Goal: Task Accomplishment & Management: Manage account settings

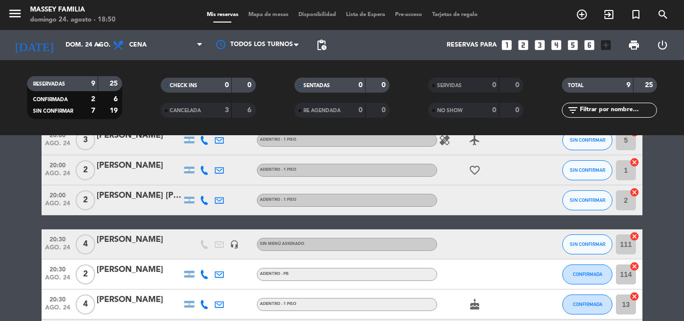
click at [8, 249] on bookings-row "19:30 [DATE] 2 [PERSON_NAME] Adentro - PB subject check SIN CONFIRMAR 115 cance…" at bounding box center [342, 230] width 684 height 298
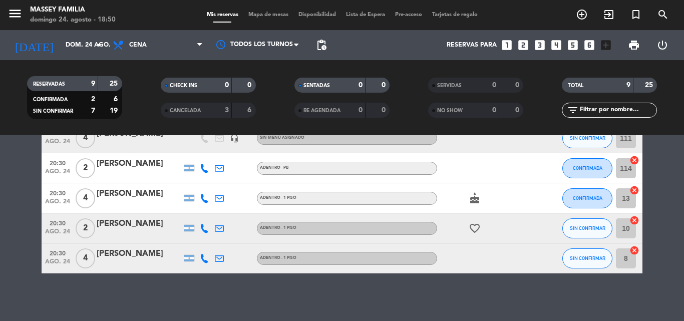
click at [21, 176] on bookings-row "19:30 [DATE] 2 [PERSON_NAME] Adentro - PB subject check SIN CONFIRMAR 115 cance…" at bounding box center [342, 124] width 684 height 298
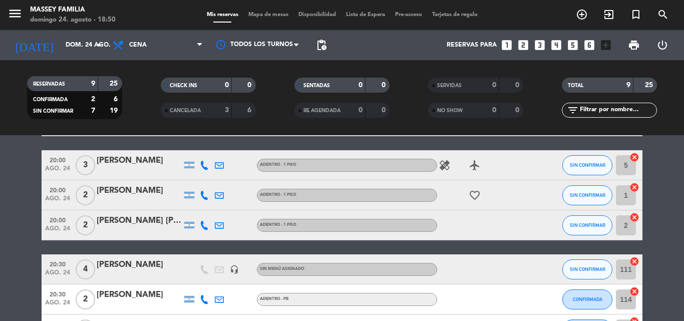
scroll to position [76, 0]
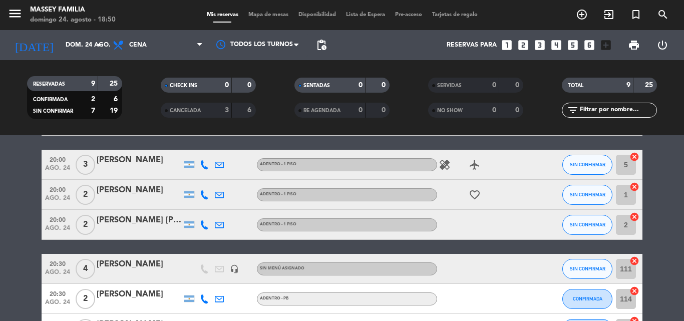
click at [442, 168] on icon "healing" at bounding box center [444, 165] width 12 height 12
click at [8, 213] on bookings-row "19:30 [DATE] 2 [PERSON_NAME] Adentro - PB subject check SIN CONFIRMAR 115 cance…" at bounding box center [342, 255] width 684 height 298
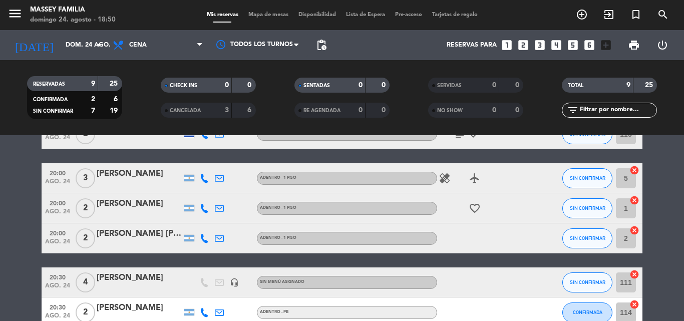
scroll to position [59, 0]
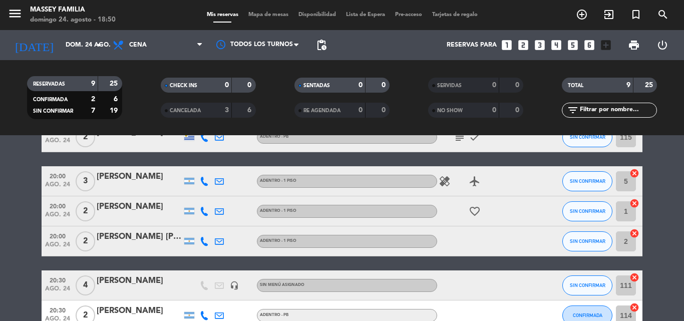
click at [2, 203] on bookings-row "19:30 [DATE] 2 [PERSON_NAME] Adentro - PB subject check SIN CONFIRMAR 115 cance…" at bounding box center [342, 271] width 684 height 298
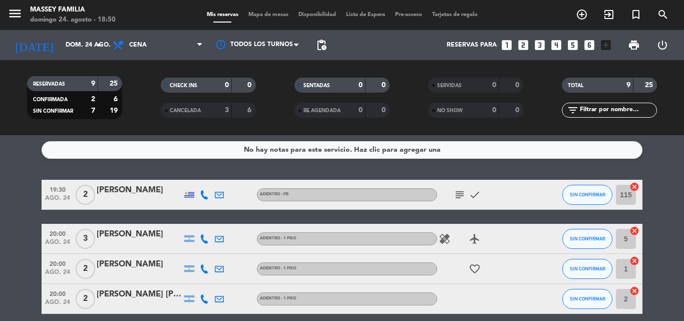
scroll to position [3, 0]
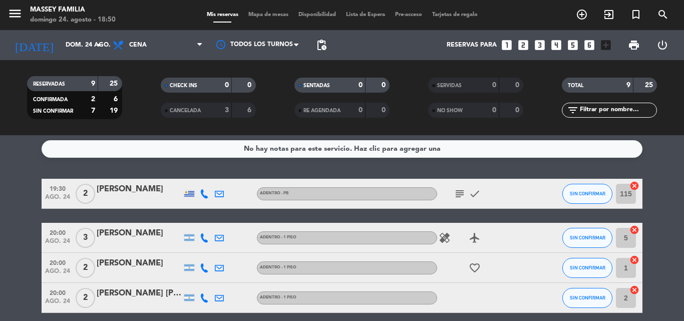
click at [456, 197] on icon "subject" at bounding box center [459, 194] width 12 height 12
click at [453, 198] on icon "subject" at bounding box center [459, 194] width 12 height 12
click at [201, 196] on icon at bounding box center [204, 193] width 9 height 9
click at [260, 15] on span "Mapa de mesas" at bounding box center [268, 15] width 50 height 6
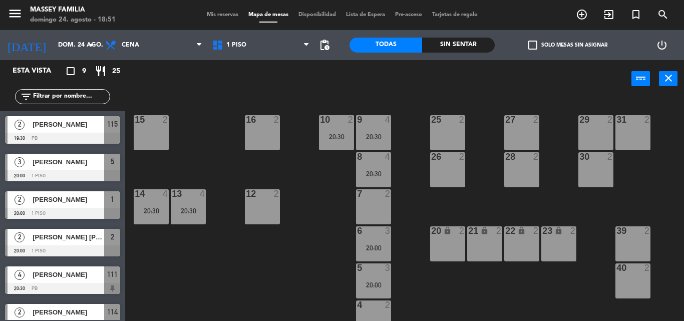
click at [410, 216] on div "9 4 20:30 10 2 20:30 15 2 16 2 25 2 27 2 29 2 31 2 8 4 20:30 26 2 28 2 30 2 7 2…" at bounding box center [408, 209] width 552 height 223
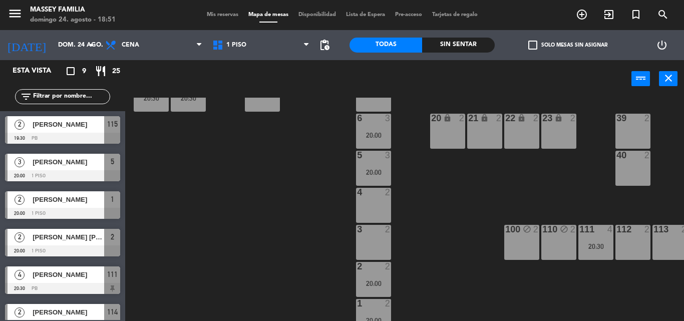
scroll to position [129, 0]
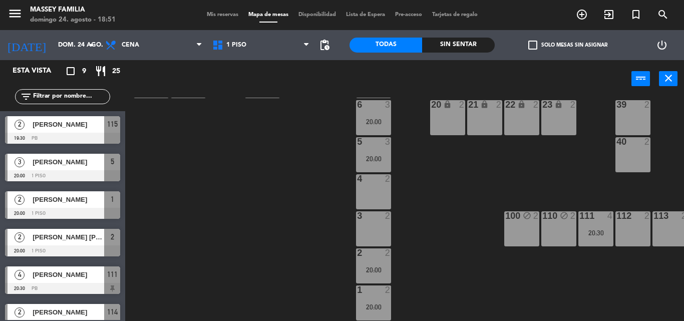
click at [469, 262] on div "9 4 20:30 10 2 20:30 15 2 16 2 25 2 27 2 29 2 31 2 8 4 20:30 26 2 28 2 30 2 7 2…" at bounding box center [408, 209] width 552 height 223
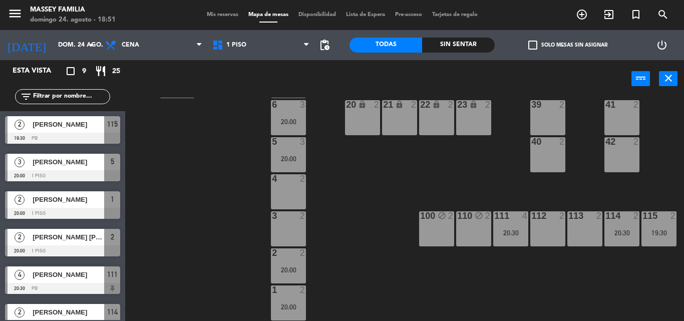
scroll to position [129, 85]
click at [586, 225] on div "113 2" at bounding box center [585, 228] width 35 height 35
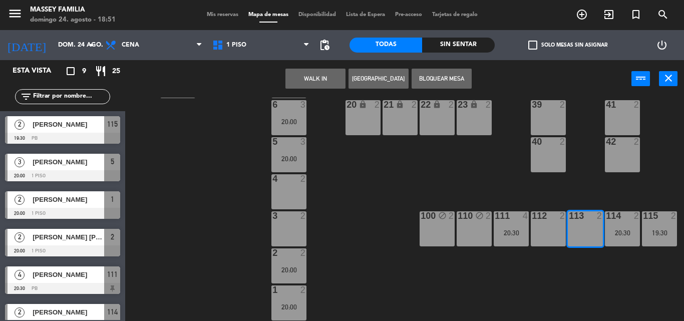
click at [452, 79] on button "Bloquear Mesa" at bounding box center [441, 79] width 60 height 20
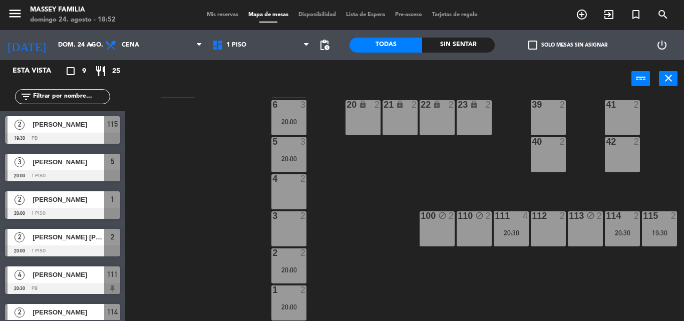
click at [210, 177] on div "9 4 20:30 10 2 20:30 15 2 16 2 25 2 27 2 29 2 31 2 8 4 20:30 26 2 28 2 30 2 7 2…" at bounding box center [408, 209] width 552 height 223
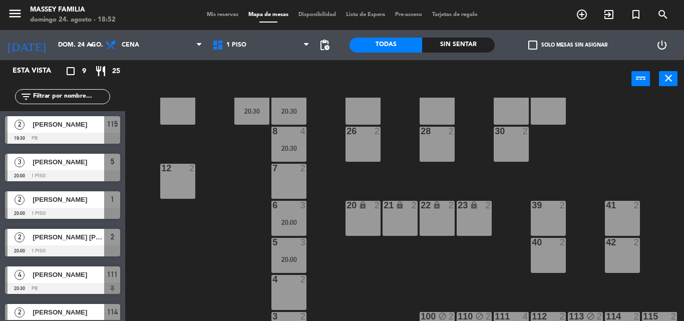
scroll to position [23, 85]
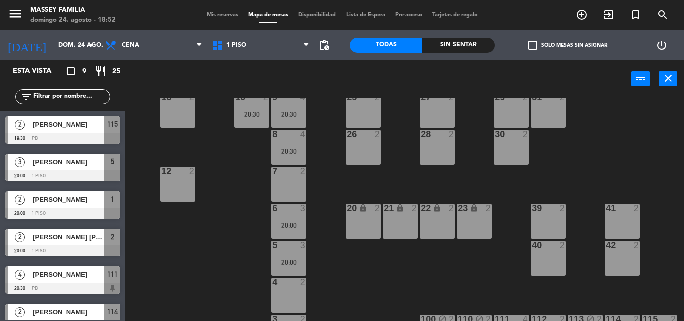
click at [202, 18] on div "Mis reservas Mapa de mesas Disponibilidad Lista de Espera Pre-acceso Tarjetas d…" at bounding box center [342, 15] width 281 height 9
click at [213, 18] on div "Mis reservas Mapa de mesas Disponibilidad Lista de Espera Pre-acceso Tarjetas d…" at bounding box center [342, 15] width 281 height 9
click at [215, 16] on span "Mis reservas" at bounding box center [223, 15] width 42 height 6
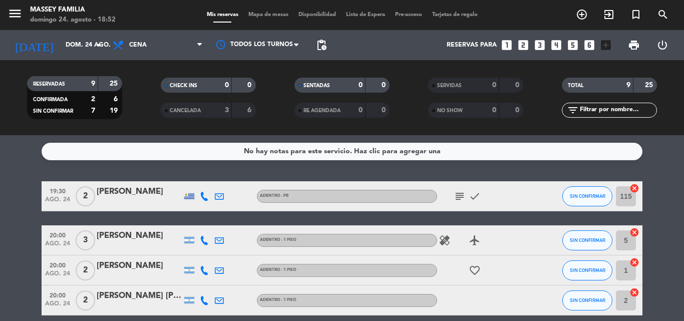
click at [200, 198] on icon at bounding box center [204, 196] width 9 height 9
click at [227, 180] on span at bounding box center [231, 180] width 8 height 8
click at [460, 202] on icon "subject" at bounding box center [459, 196] width 12 height 12
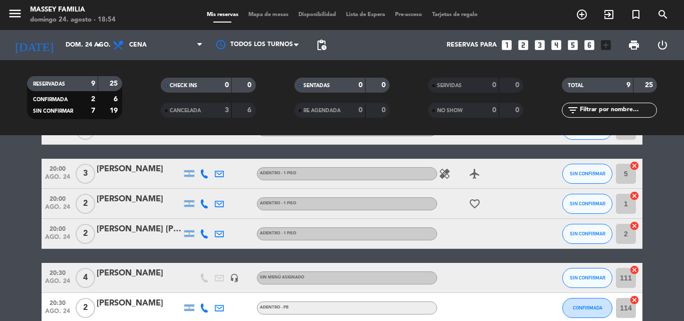
scroll to position [66, 0]
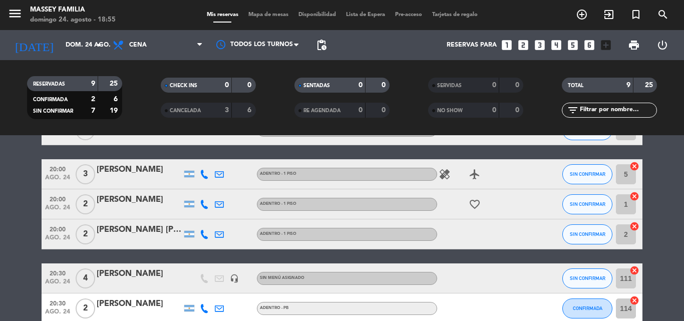
click at [13, 256] on bookings-row "19:30 [DATE] 2 [PERSON_NAME] Adentro - PB subject check SIN CONFIRMAR 115 cance…" at bounding box center [342, 264] width 684 height 298
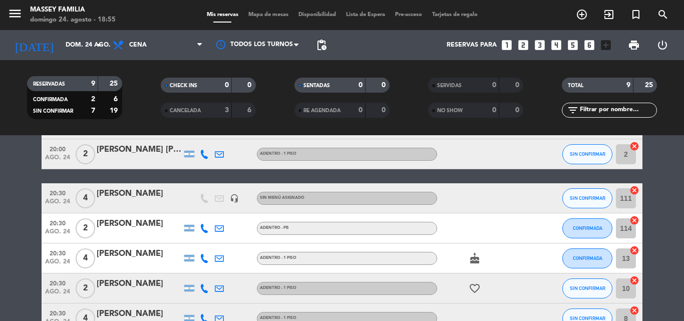
scroll to position [146, 0]
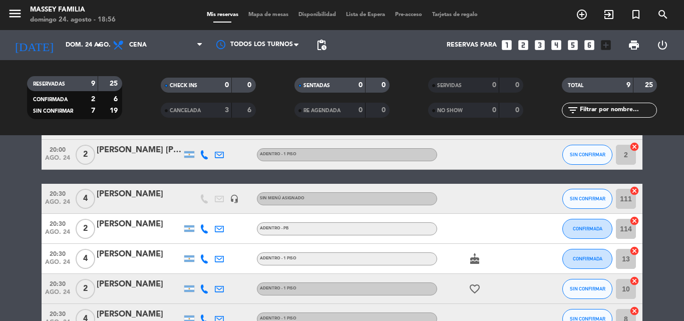
click at [11, 276] on bookings-row "19:30 [DATE] 2 [PERSON_NAME] Adentro - PB subject check SIN CONFIRMAR 115 cance…" at bounding box center [342, 185] width 684 height 298
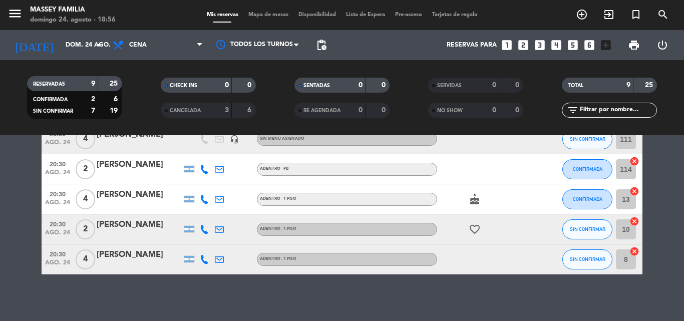
scroll to position [204, 0]
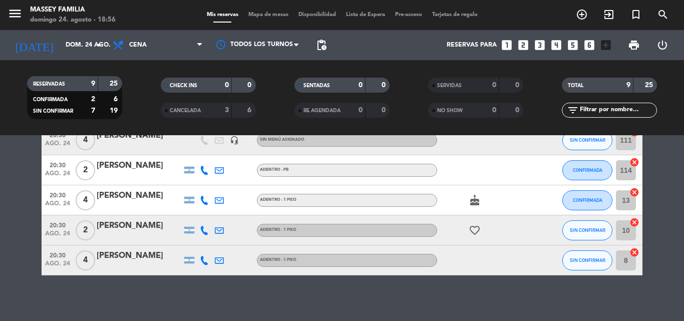
click at [15, 202] on bookings-row "19:30 [DATE] 2 [PERSON_NAME] Adentro - PB subject check SIN CONFIRMAR 115 cance…" at bounding box center [342, 126] width 684 height 298
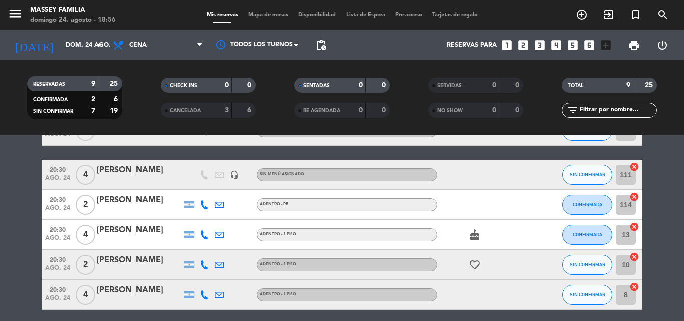
scroll to position [171, 0]
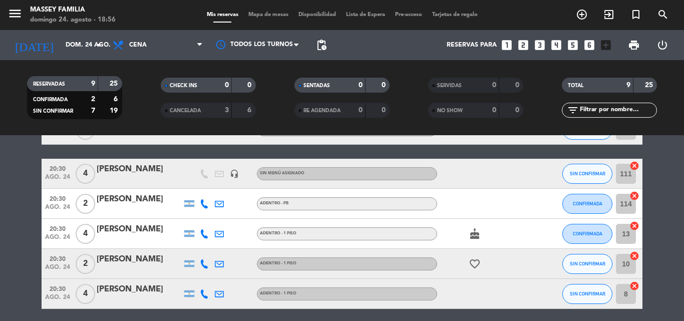
click at [5, 249] on bookings-row "19:30 [DATE] 2 [PERSON_NAME] Adentro - PB subject check SIN CONFIRMAR 115 cance…" at bounding box center [342, 160] width 684 height 298
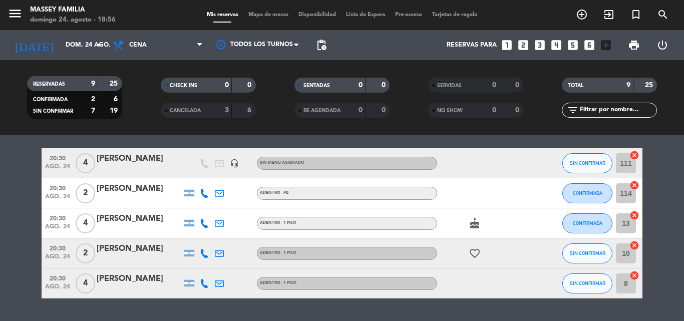
scroll to position [186, 0]
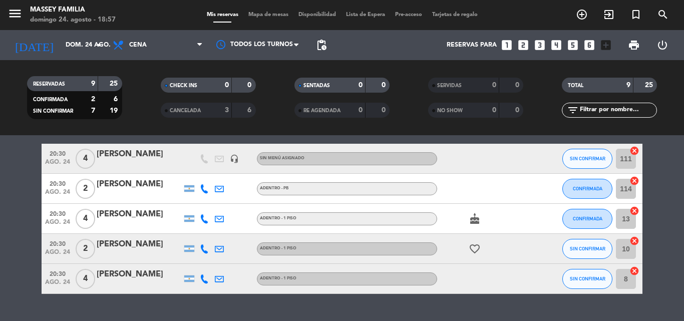
click at [6, 232] on bookings-row "19:30 [DATE] 2 [PERSON_NAME] Adentro - PB subject check SIN CONFIRMAR 115 cance…" at bounding box center [342, 144] width 684 height 298
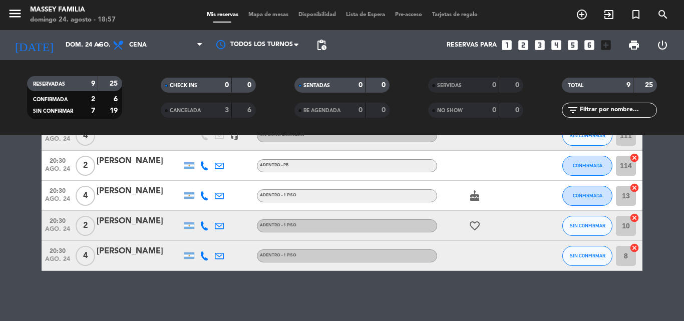
click at [10, 208] on bookings-row "19:30 [DATE] 2 [PERSON_NAME] Adentro - PB subject check SIN CONFIRMAR 115 cance…" at bounding box center [342, 121] width 684 height 298
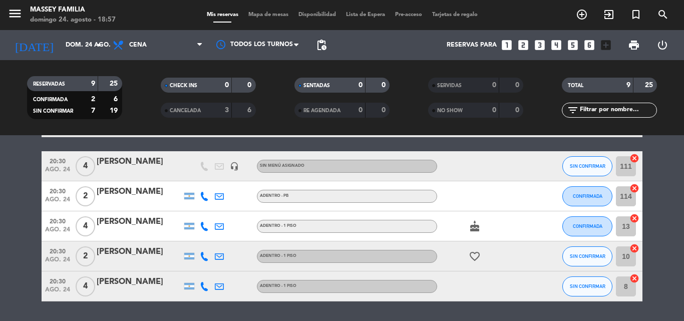
scroll to position [168, 0]
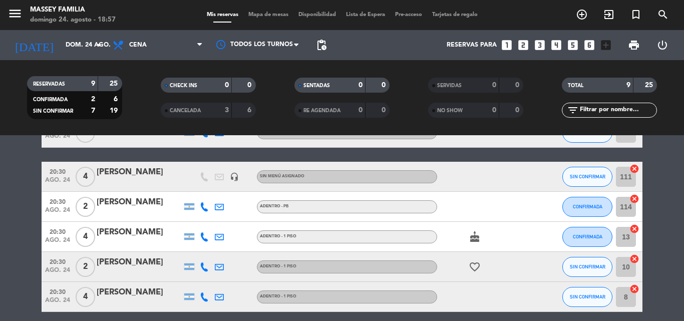
click at [12, 204] on bookings-row "19:30 [DATE] 2 [PERSON_NAME] Adentro - PB subject check SIN CONFIRMAR 115 cance…" at bounding box center [342, 163] width 684 height 298
click at [15, 292] on bookings-row "19:30 [DATE] 2 [PERSON_NAME] Adentro - PB subject check SIN CONFIRMAR 115 cance…" at bounding box center [342, 163] width 684 height 298
click at [7, 233] on bookings-row "19:30 [DATE] 2 [PERSON_NAME] Adentro - PB subject check SIN CONFIRMAR 115 cance…" at bounding box center [342, 163] width 684 height 298
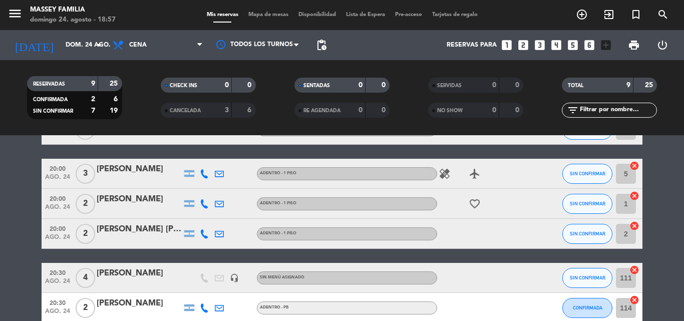
click at [0, 235] on bookings-row "19:30 [DATE] 2 [PERSON_NAME] Adentro - PB subject check SIN CONFIRMAR 115 cance…" at bounding box center [342, 264] width 684 height 298
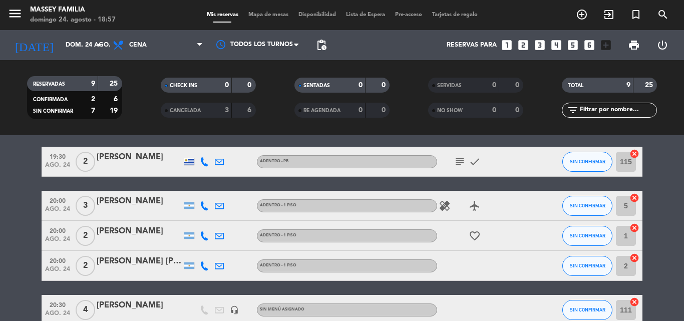
scroll to position [35, 0]
